Goal: Task Accomplishment & Management: Use online tool/utility

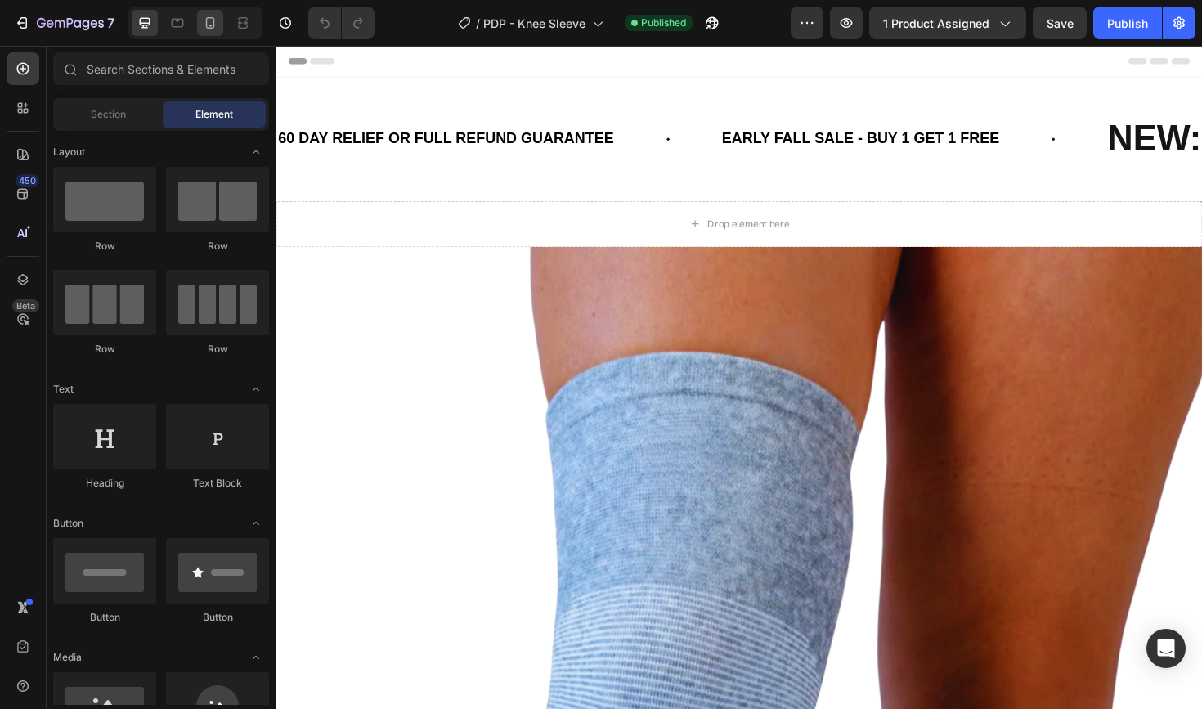
click at [216, 31] on div at bounding box center [210, 23] width 26 height 26
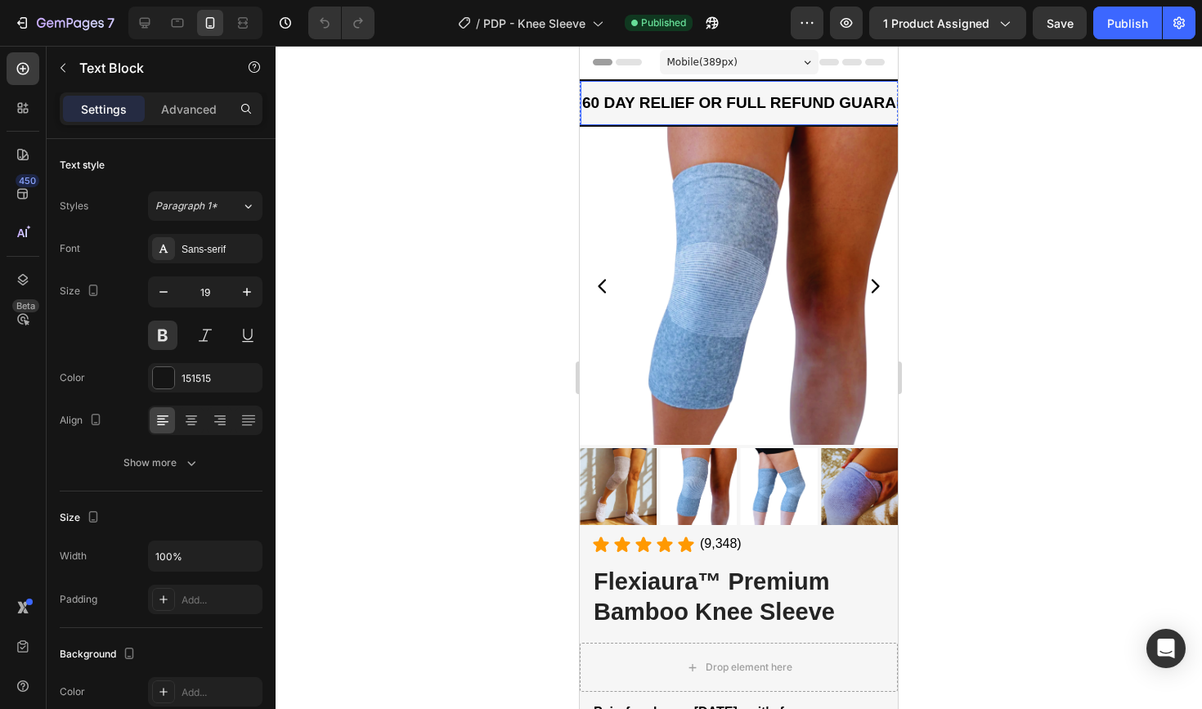
click at [706, 107] on strong "60 DAY RELIEF OR FULL REFUND GUARANTEE" at bounding box center [760, 102] width 356 height 17
click at [614, 78] on div "Header" at bounding box center [739, 63] width 318 height 34
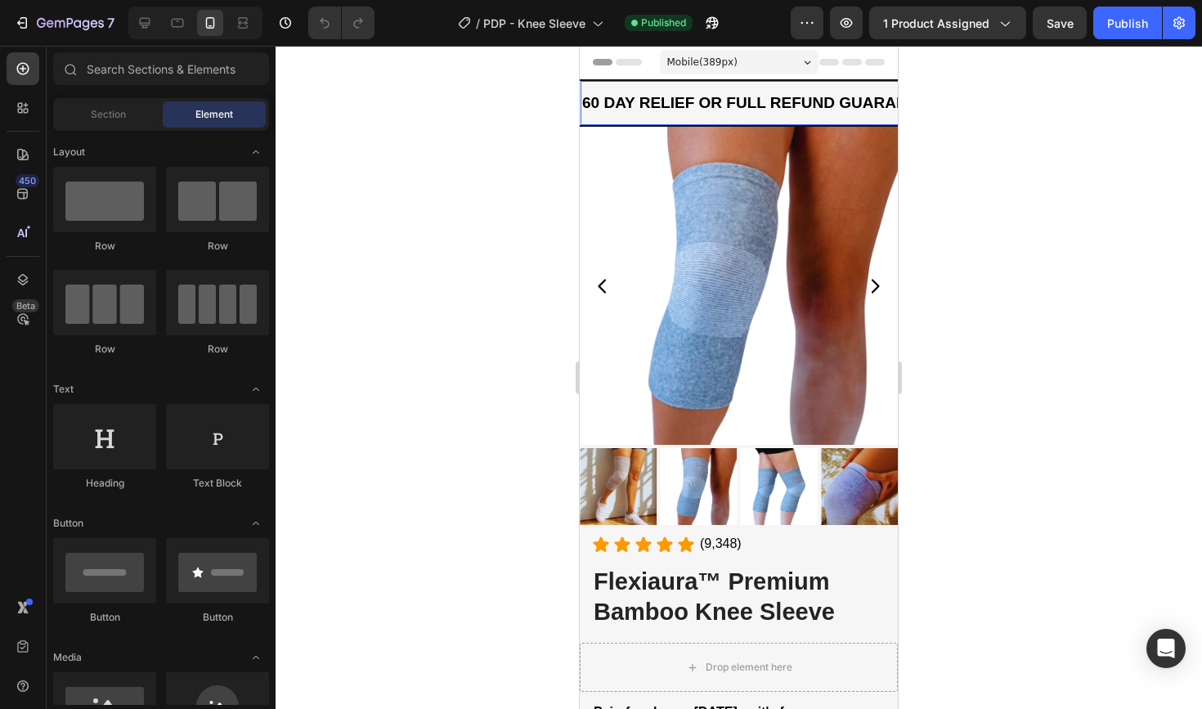
click at [615, 82] on div "60 DAY RELIEF OR FULL REFUND GUARANTEE Text Block" at bounding box center [759, 103] width 359 height 44
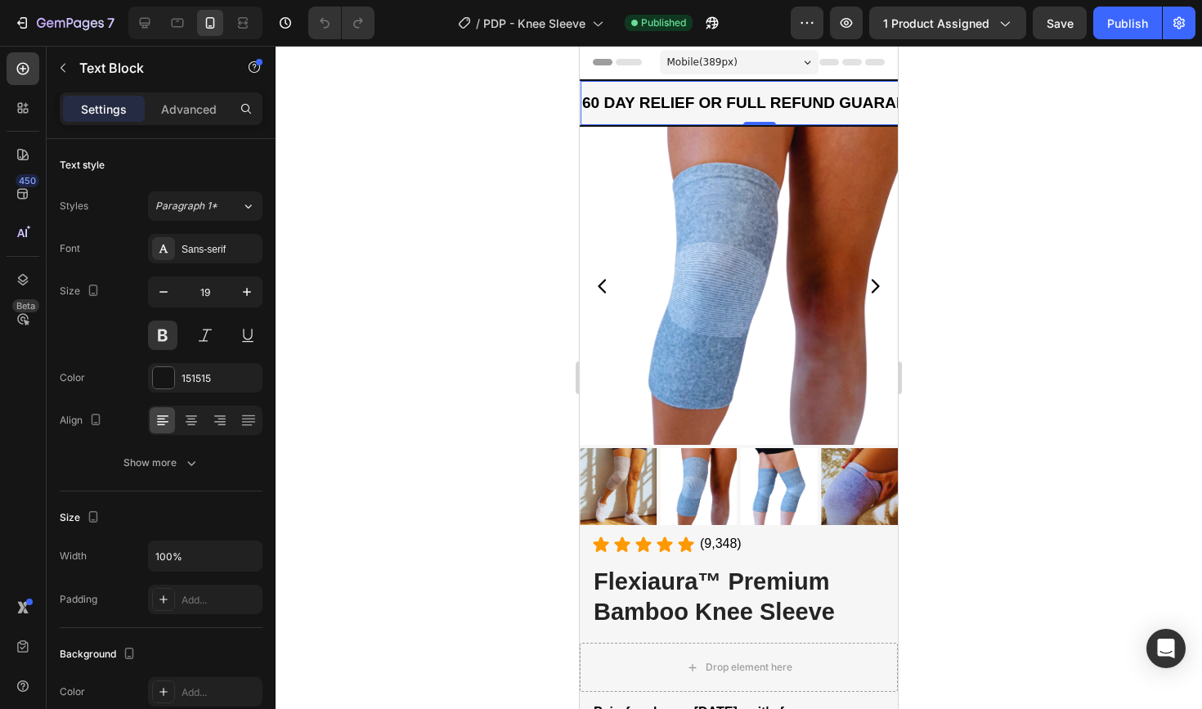
click at [616, 81] on div "60 DAY RELIEF OR FULL REFUND GUARANTEE Text Block 0" at bounding box center [759, 103] width 359 height 44
click at [636, 83] on div "60 DAY RELIEF OR FULL REFUND GUARANTEE Text Block 0" at bounding box center [759, 103] width 359 height 44
drag, startPoint x: 624, startPoint y: 111, endPoint x: 583, endPoint y: 111, distance: 40.9
click at [623, 111] on strong "60 DAY RELIEF OR FULL REFUND GUARANTEE" at bounding box center [760, 102] width 356 height 17
click at [499, 111] on div at bounding box center [739, 377] width 926 height 663
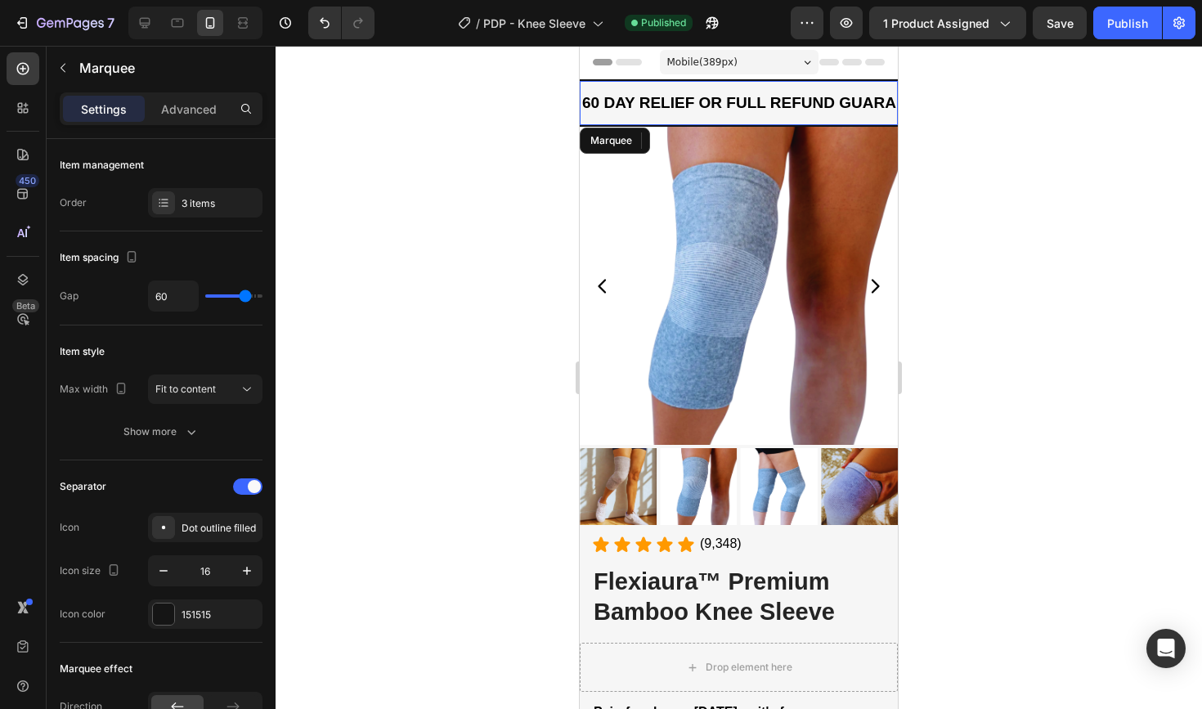
click at [632, 79] on div "60 DAY RELIEF OR FULL REFUND GUARANTEE Text Block EARLY FALL SALE - BUY 1 GET 1…" at bounding box center [739, 102] width 318 height 47
click at [179, 198] on div "3 items" at bounding box center [205, 202] width 114 height 29
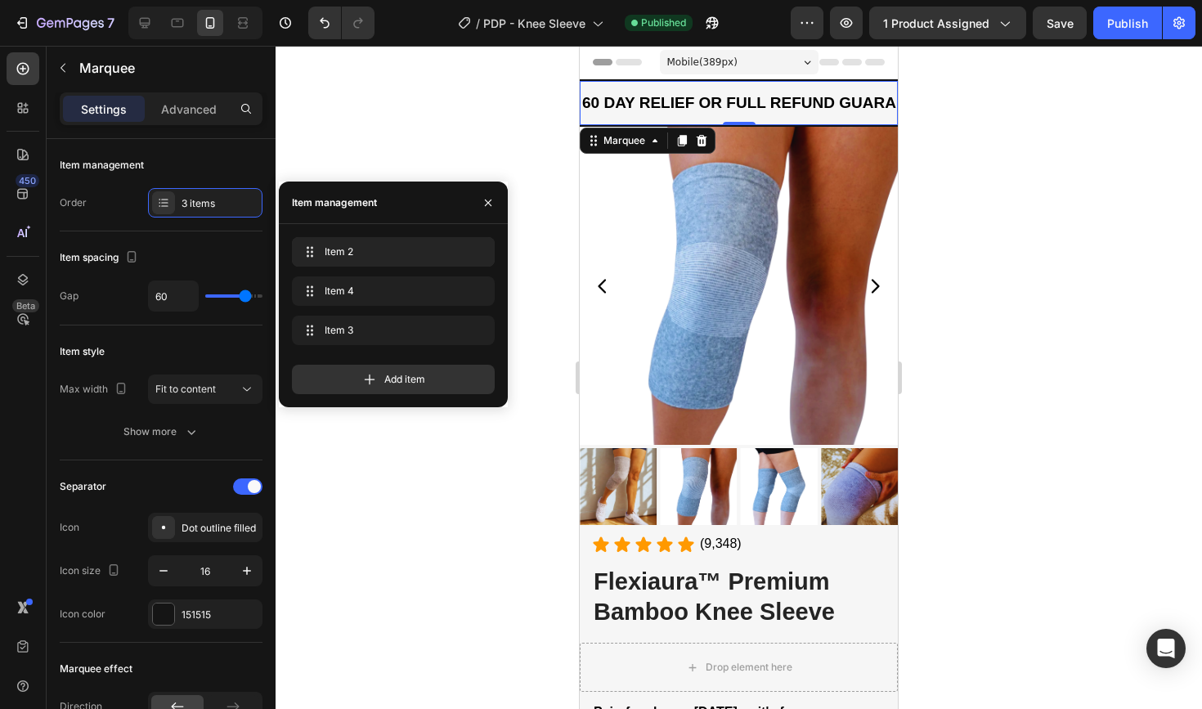
click at [317, 271] on div "Item 2 Item 2" at bounding box center [393, 255] width 203 height 36
click at [318, 280] on div "Item 4 Item 4" at bounding box center [370, 291] width 144 height 23
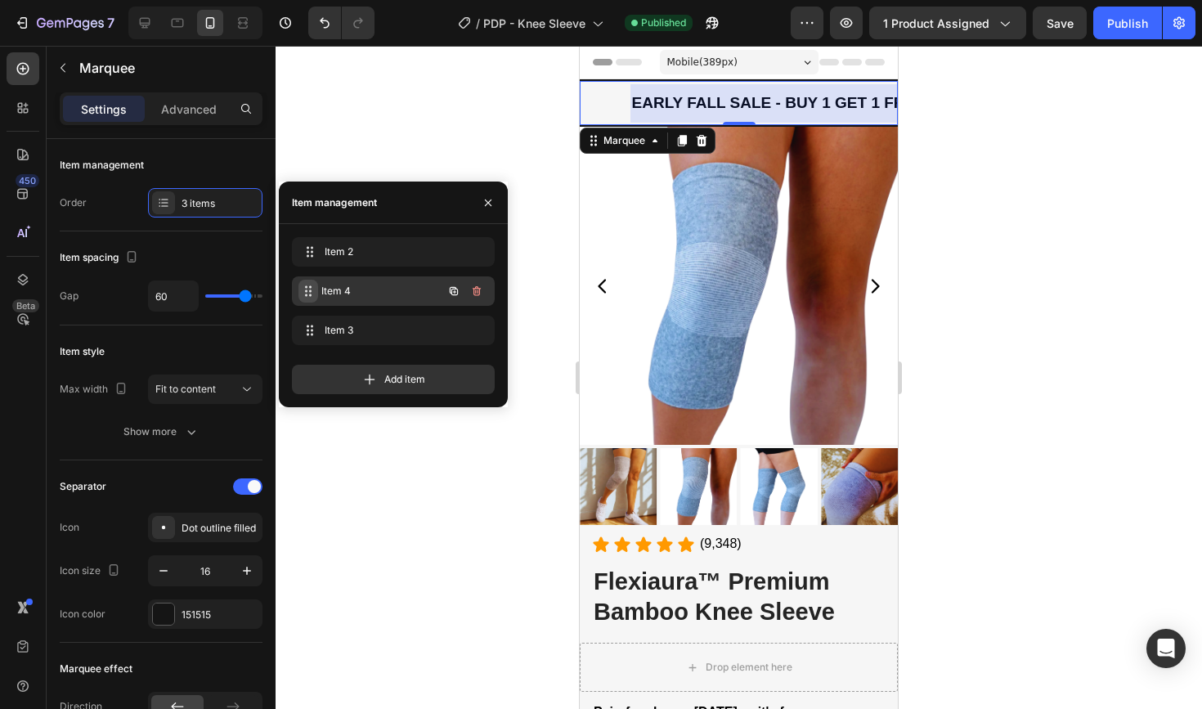
click at [318, 280] on div "Item 4 Item 4" at bounding box center [370, 291] width 144 height 23
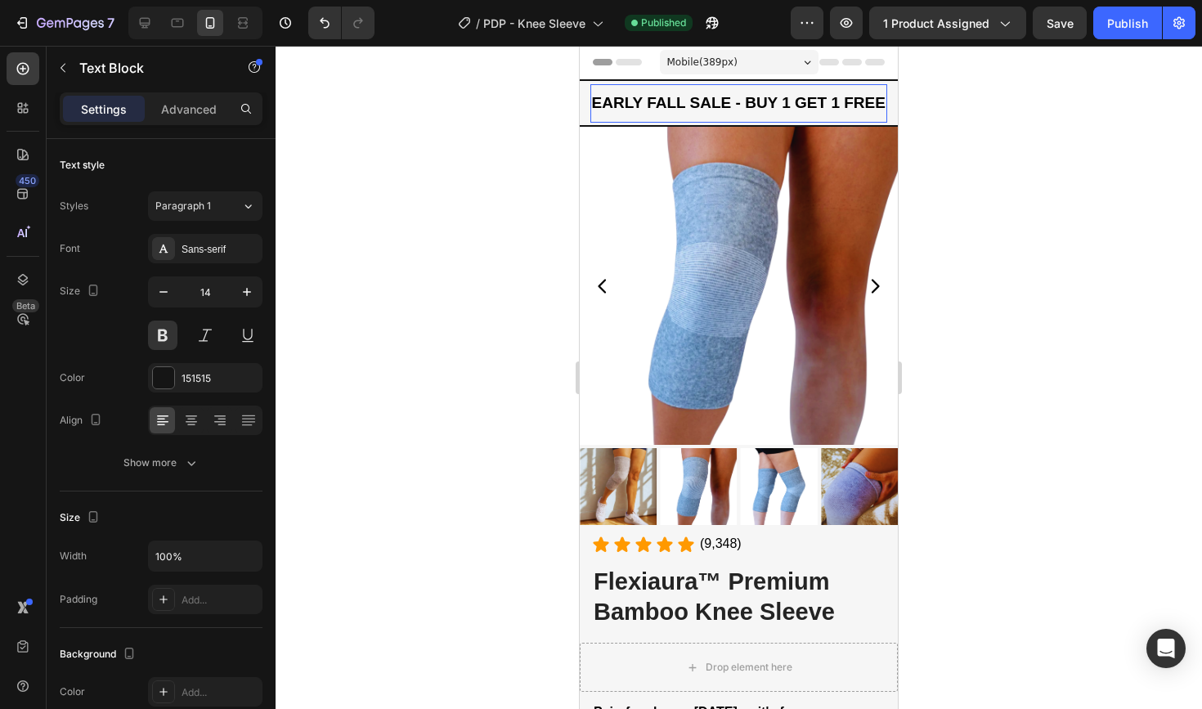
click at [779, 104] on span "EARLY FALL SALE - BUY 1 GET 1 FREE" at bounding box center [739, 102] width 294 height 17
drag, startPoint x: 746, startPoint y: 97, endPoint x: 914, endPoint y: 105, distance: 168.6
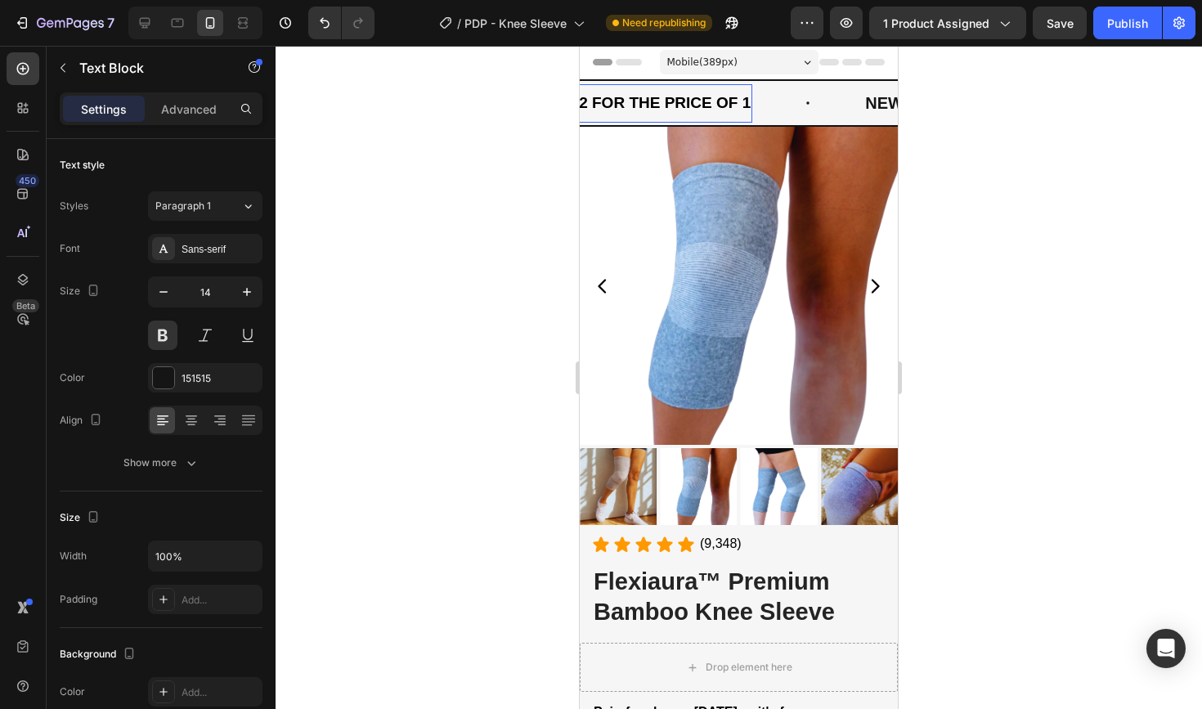
click at [975, 166] on div at bounding box center [739, 377] width 926 height 663
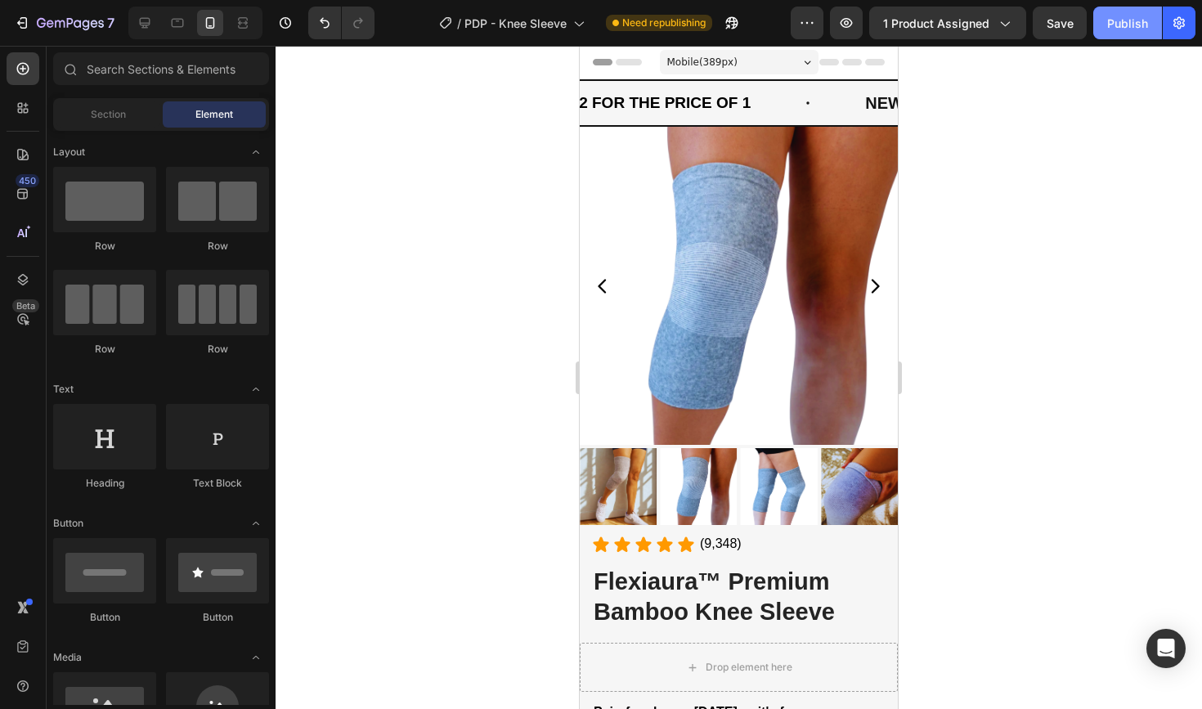
click at [1137, 22] on div "Publish" at bounding box center [1127, 23] width 41 height 17
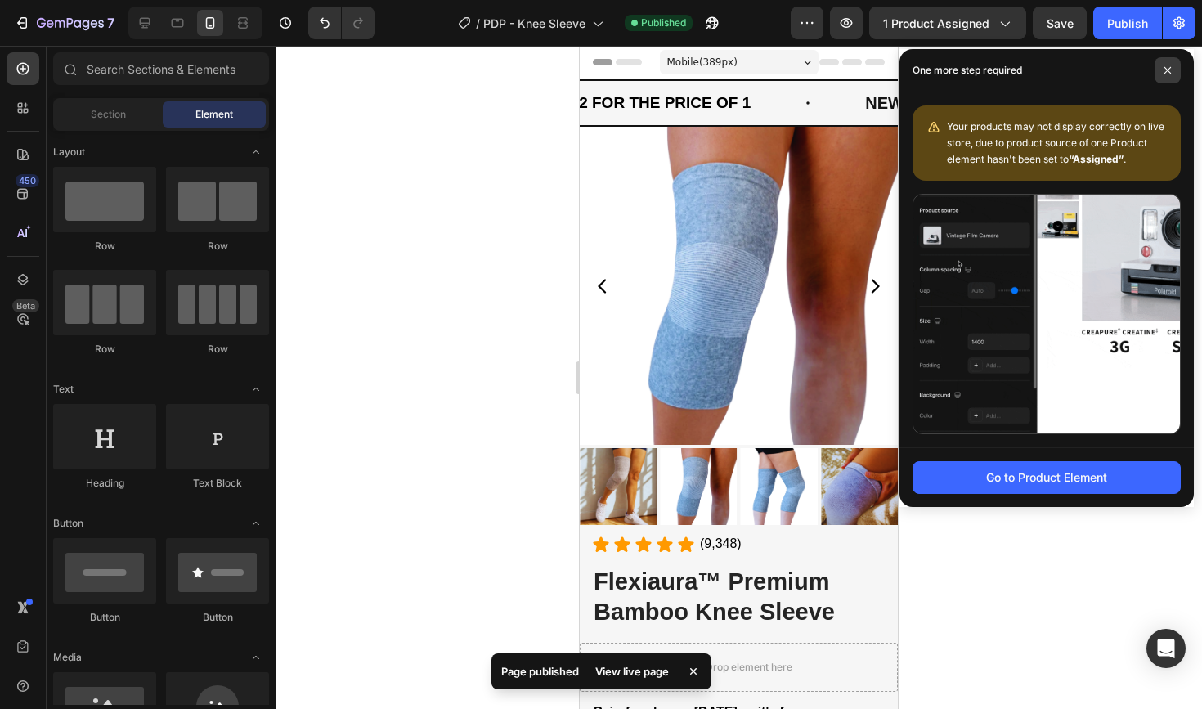
click at [1164, 63] on span at bounding box center [1167, 70] width 26 height 26
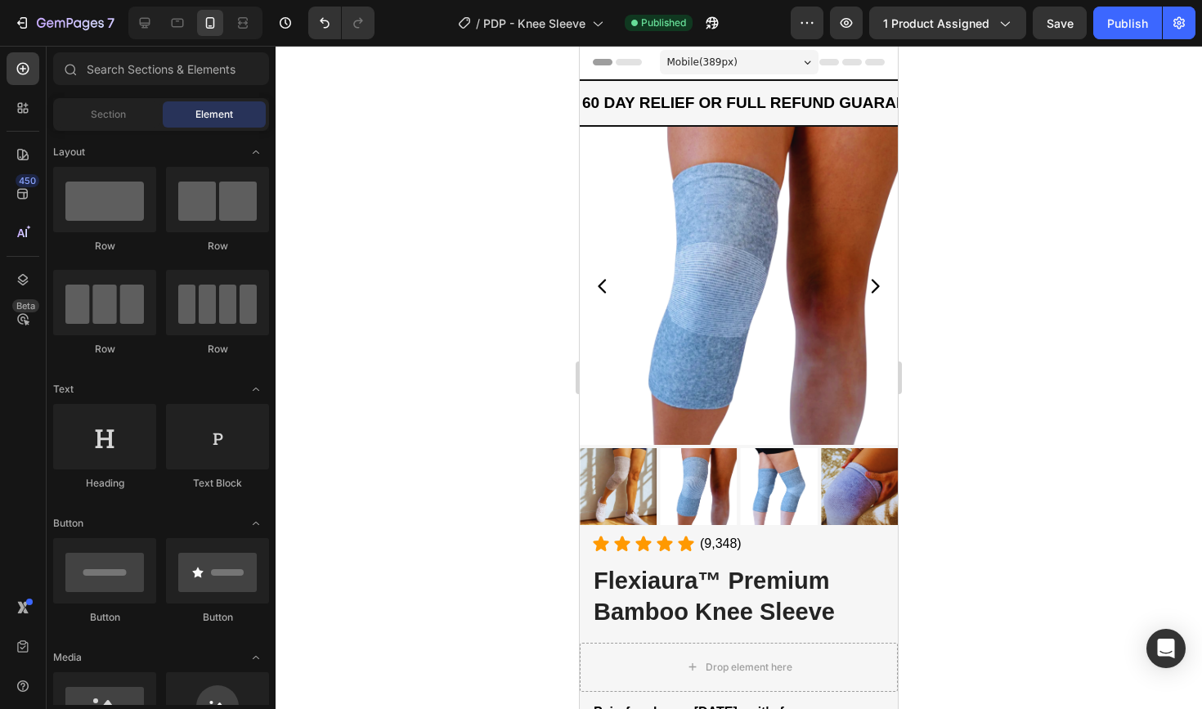
scroll to position [0, 0]
click at [62, 24] on icon "button" at bounding box center [70, 24] width 67 height 14
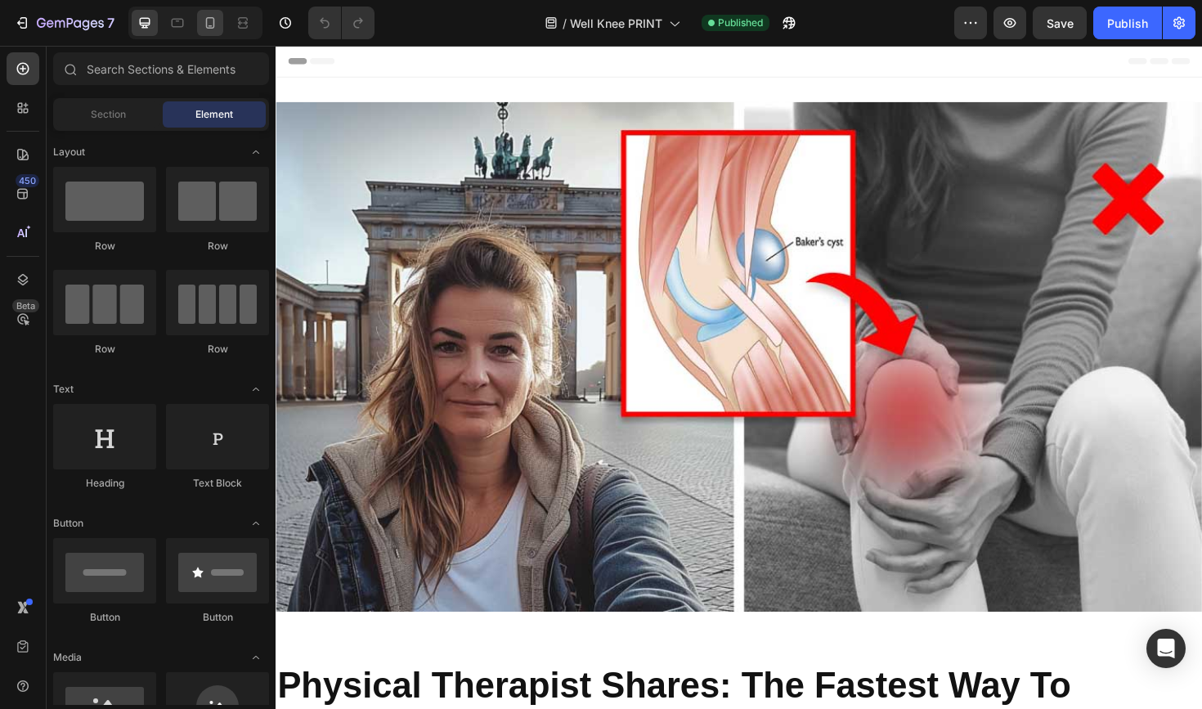
click at [213, 25] on icon at bounding box center [210, 23] width 16 height 16
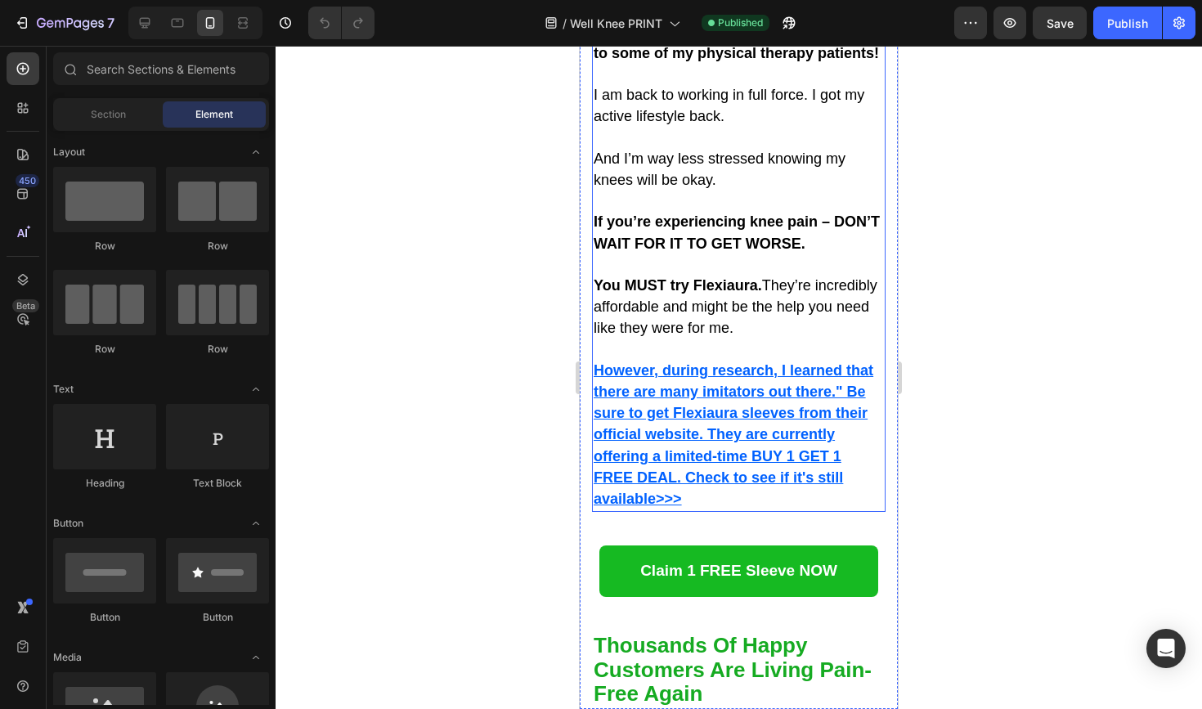
scroll to position [5203, 0]
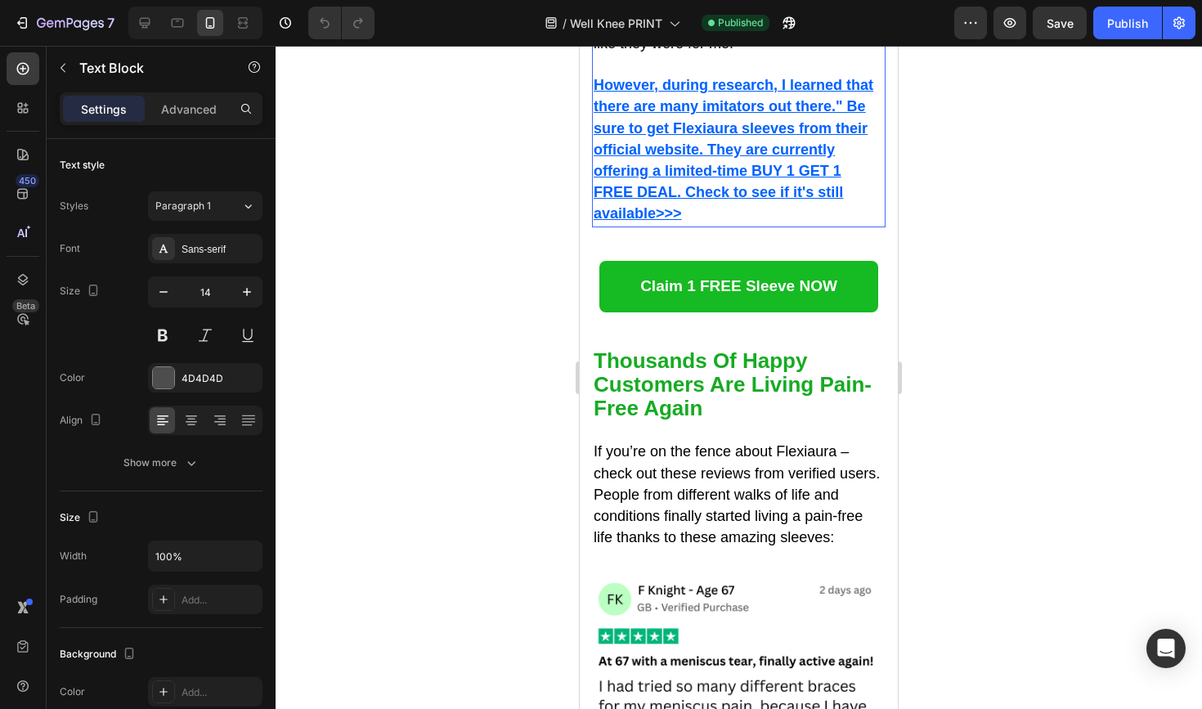
click at [814, 222] on u "However, during research, I learned that there are many imitators out there." B…" at bounding box center [734, 149] width 280 height 145
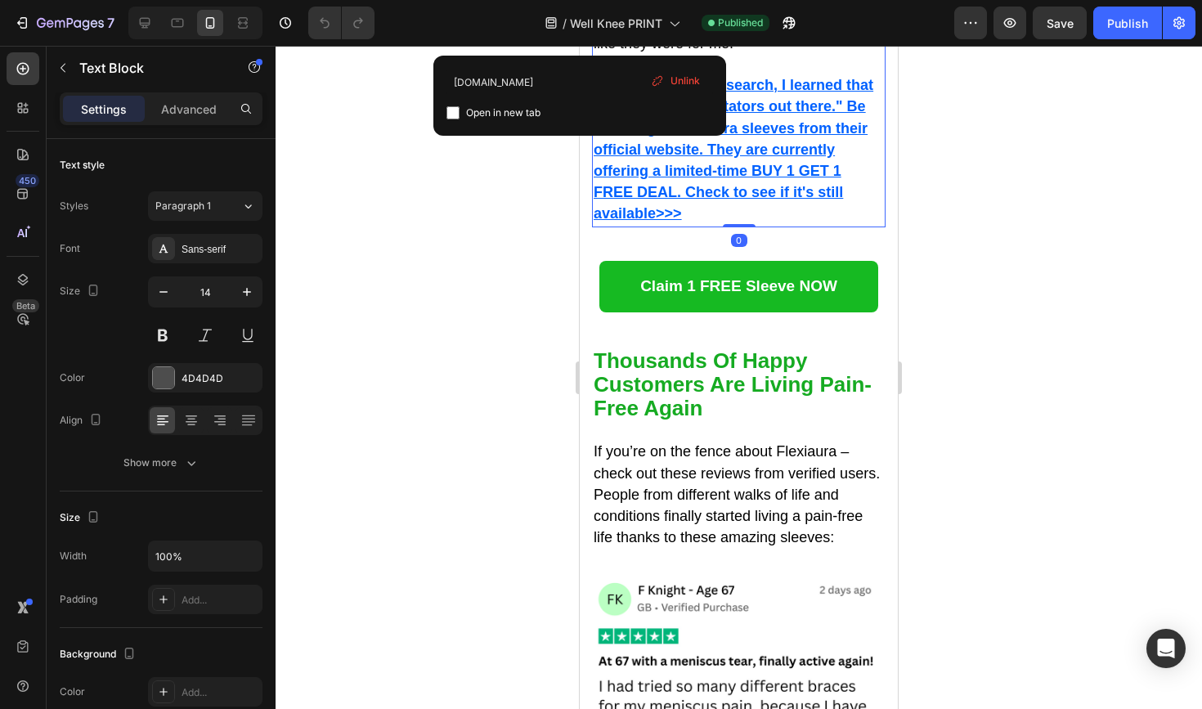
click at [735, 225] on p "However, during research, I learned that there are many imitators out there." B…" at bounding box center [739, 150] width 290 height 150
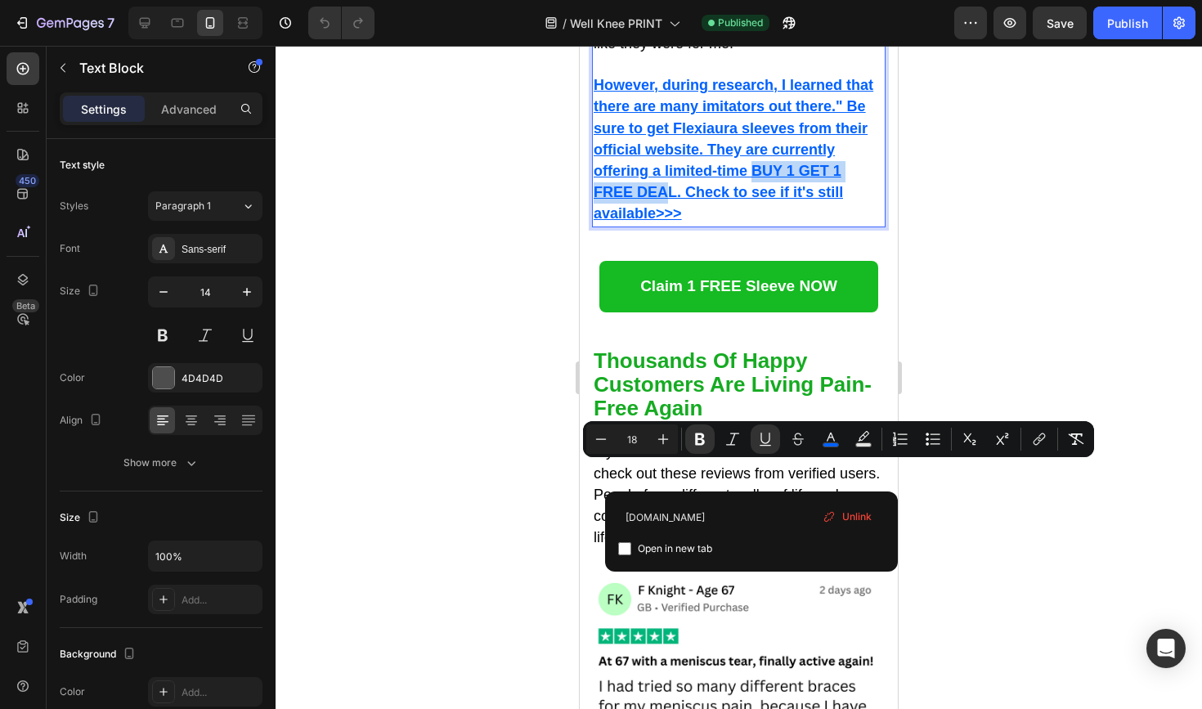
drag, startPoint x: 751, startPoint y: 479, endPoint x: 672, endPoint y: 500, distance: 82.1
click at [672, 222] on u "However, during research, I learned that there are many imitators out there." B…" at bounding box center [734, 149] width 280 height 145
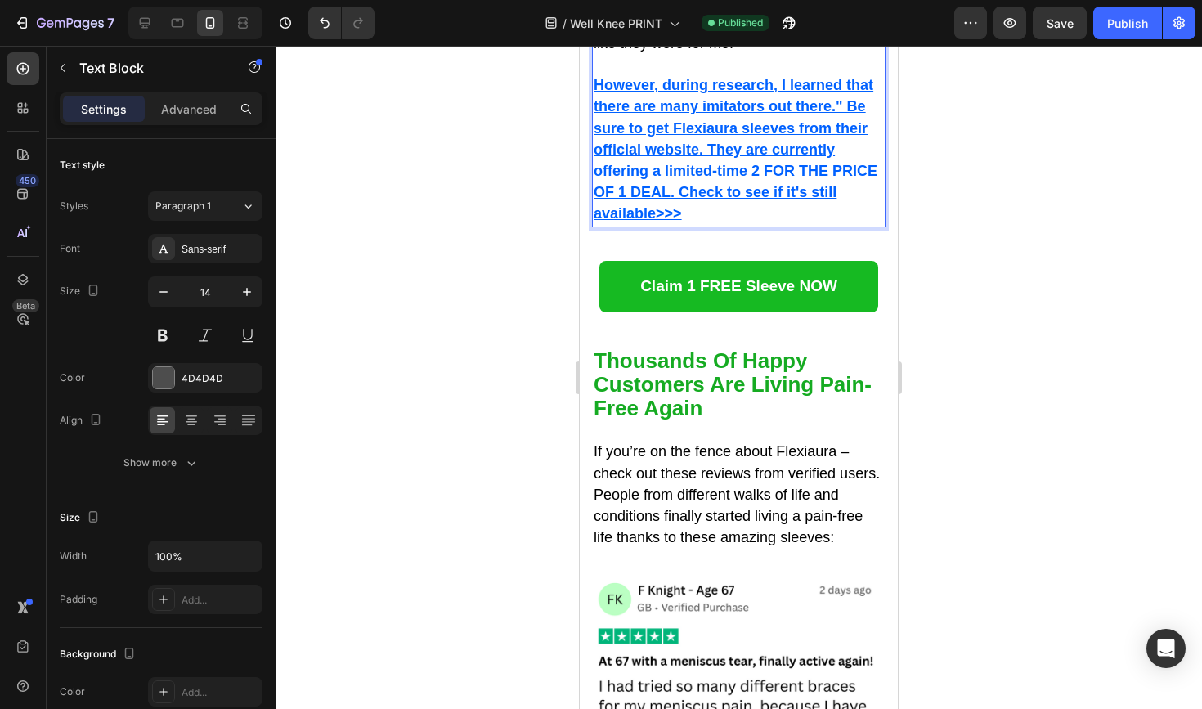
click at [1025, 444] on div at bounding box center [739, 377] width 926 height 663
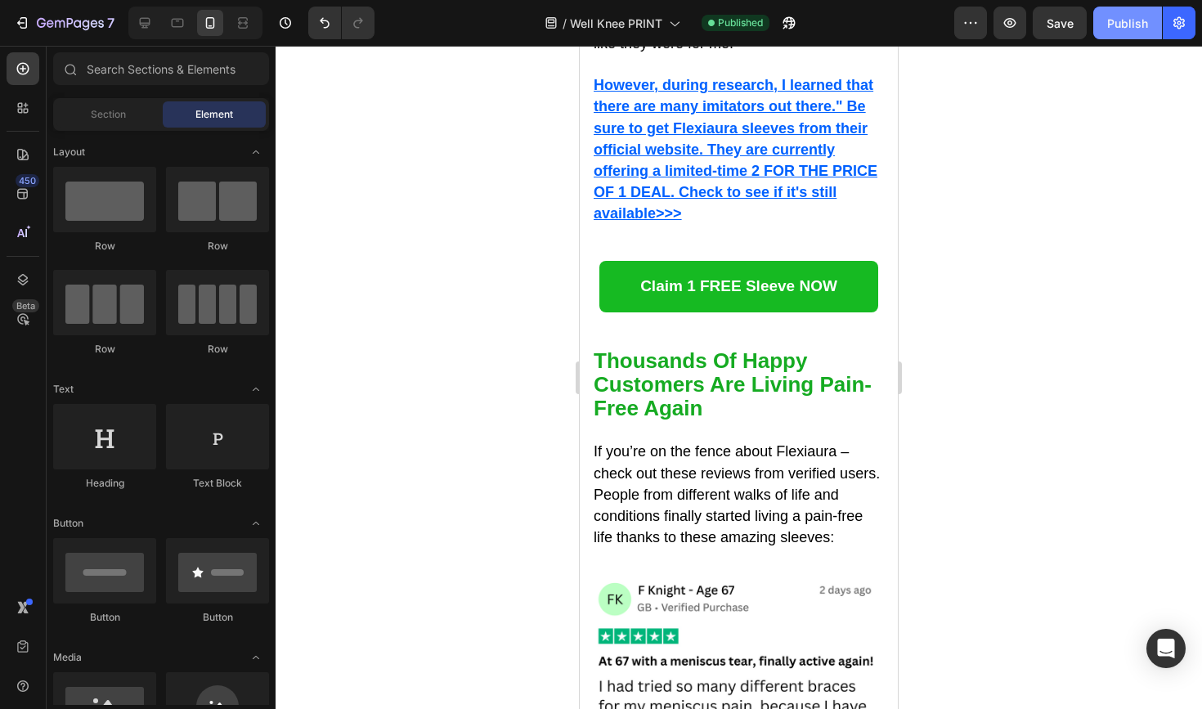
click at [1131, 29] on div "Publish" at bounding box center [1127, 23] width 41 height 17
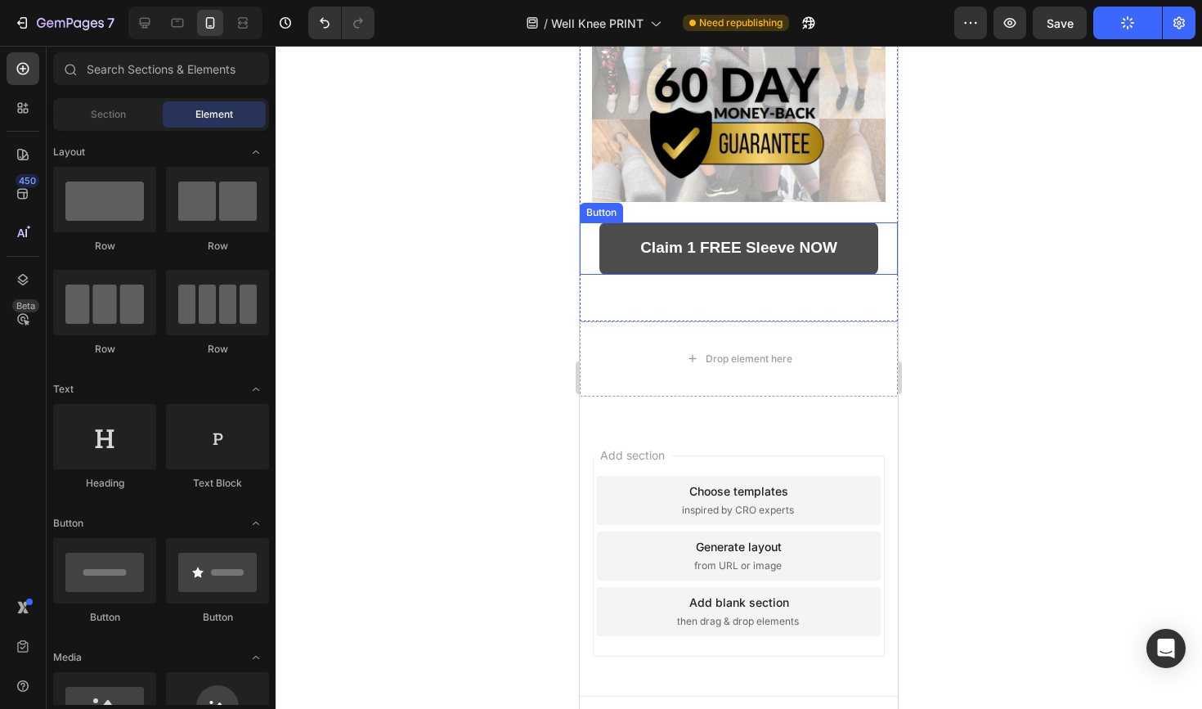
scroll to position [6831, 0]
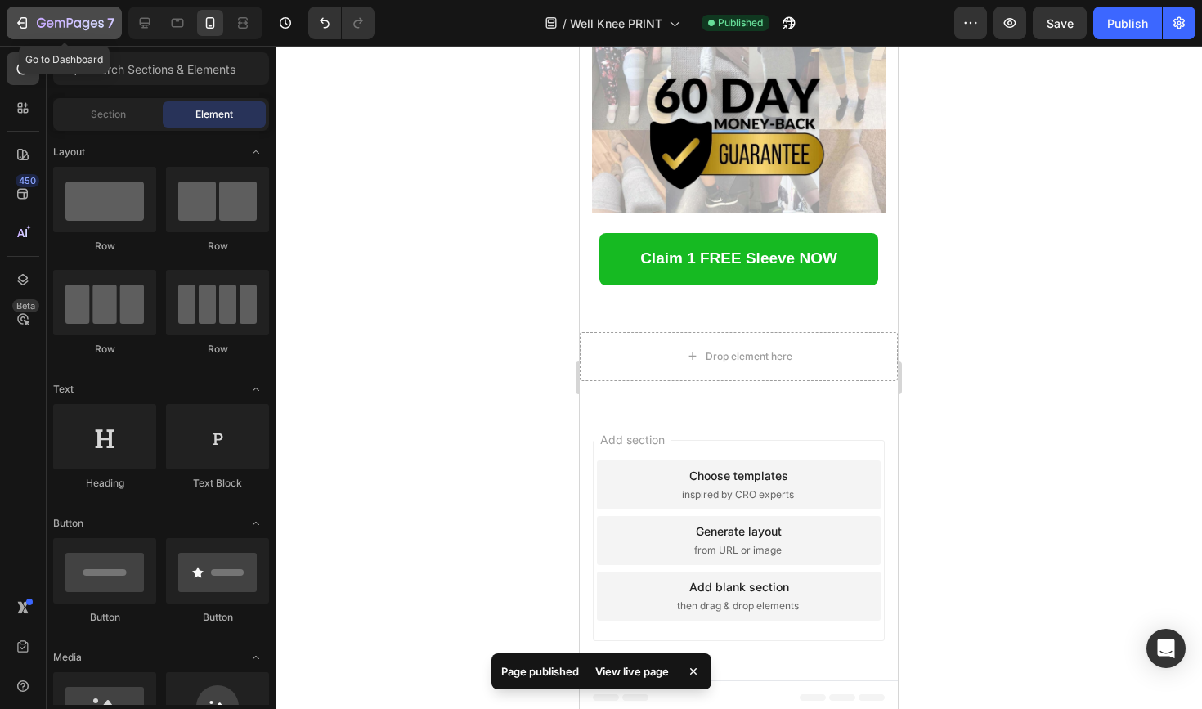
click at [67, 25] on icon "button" at bounding box center [70, 23] width 7 height 10
